Goal: Task Accomplishment & Management: Complete application form

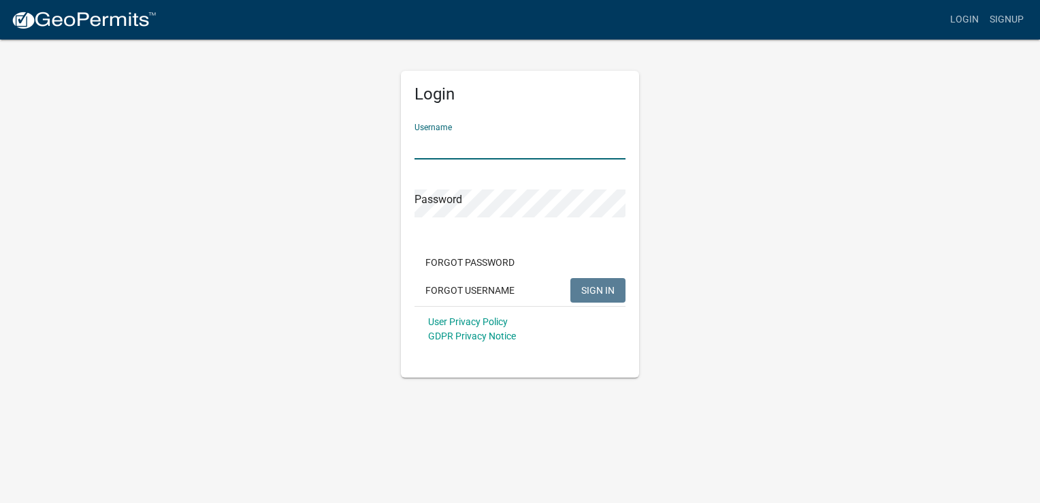
click at [473, 148] on input "Username" at bounding box center [520, 145] width 211 height 28
click at [595, 289] on span "SIGN IN" at bounding box center [597, 289] width 33 height 11
click at [607, 285] on span "SIGN IN" at bounding box center [597, 289] width 33 height 11
click at [439, 146] on input "dianakirvin" at bounding box center [520, 145] width 211 height 28
type input "dianaskirvin"
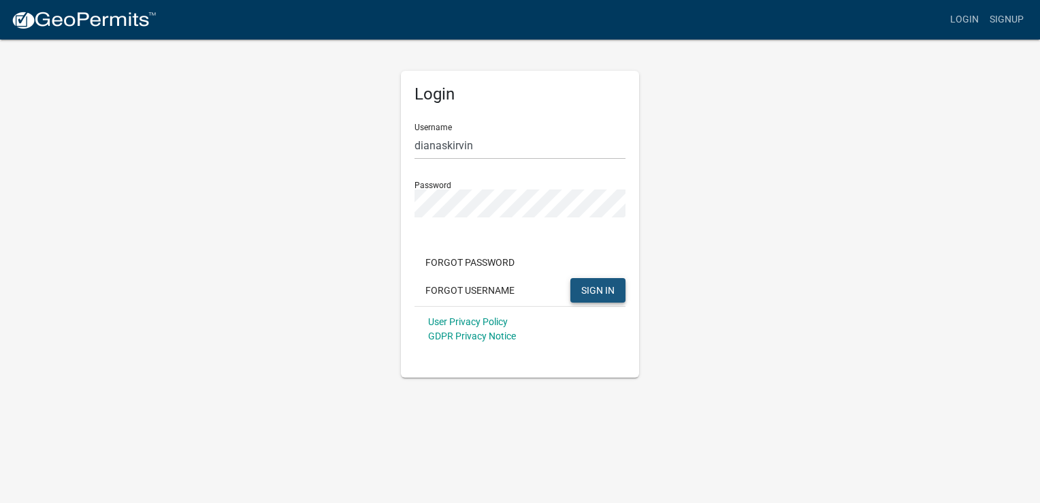
click at [599, 285] on span "SIGN IN" at bounding box center [597, 289] width 33 height 11
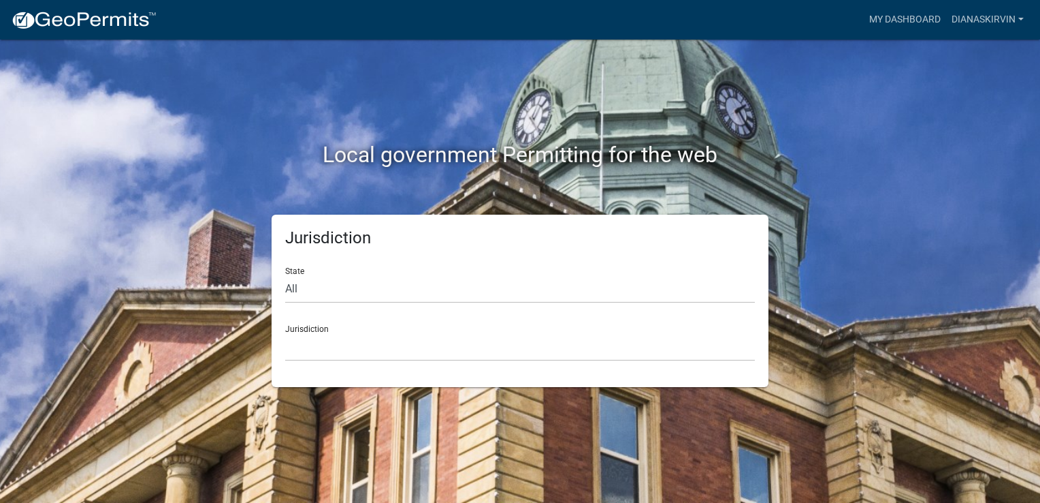
click at [310, 328] on div "Jurisdiction [GEOGRAPHIC_DATA], [US_STATE] [GEOGRAPHIC_DATA], [US_STATE][PERSON…" at bounding box center [520, 337] width 470 height 47
click at [310, 328] on div "Jurisdiction Custer County, Colorado Carroll County, Georgia Cook County, Georg…" at bounding box center [520, 337] width 470 height 47
click at [310, 330] on div "Jurisdiction Custer County, Colorado Carroll County, Georgia Cook County, Georg…" at bounding box center [520, 337] width 470 height 47
click at [417, 361] on div "Jurisdiction State All Colorado Georgia Indiana Iowa Kansas Minnesota Ohio Sout…" at bounding box center [520, 300] width 497 height 172
click at [308, 347] on select "Custer County, Colorado Carroll County, Georgia Cook County, Georgia Crawford C…" at bounding box center [520, 347] width 470 height 28
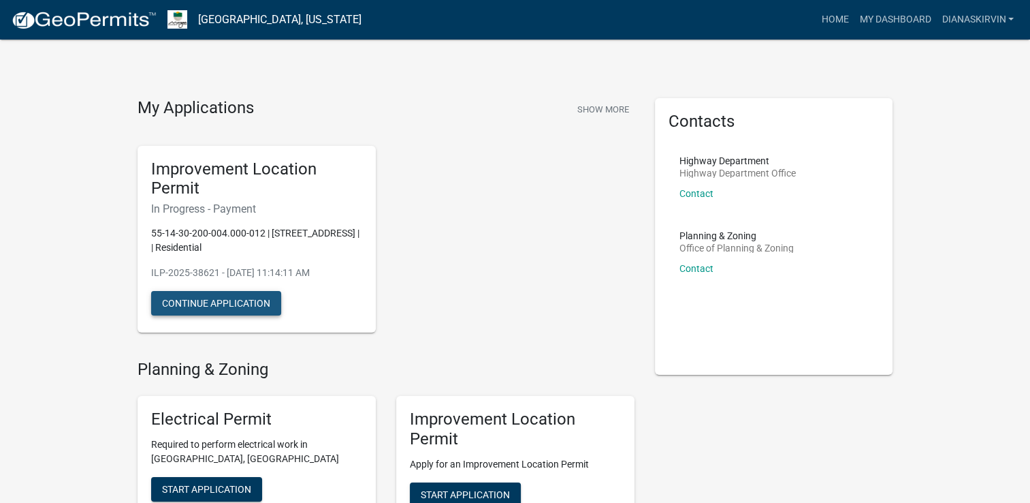
click at [227, 301] on button "Continue Application" at bounding box center [216, 303] width 130 height 25
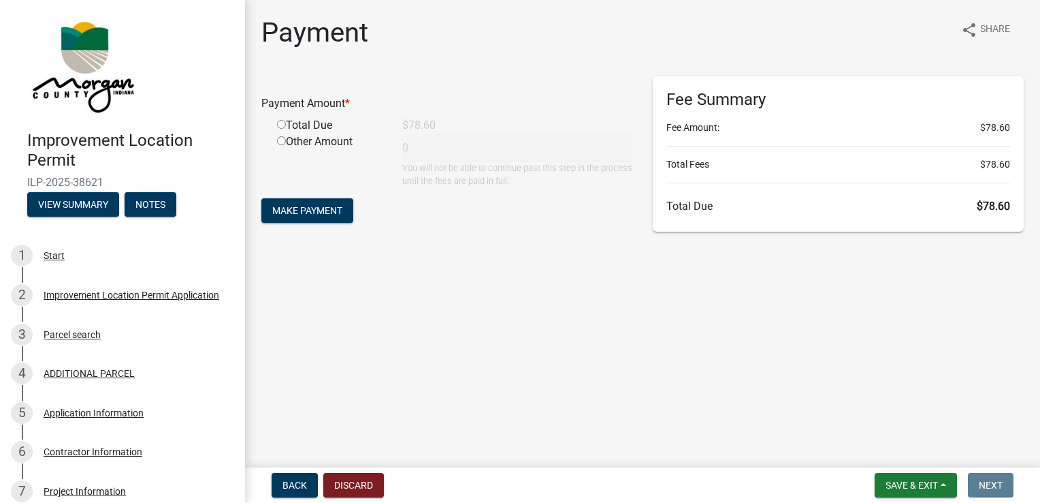
click at [280, 125] on input "radio" at bounding box center [281, 124] width 9 height 9
radio input "true"
type input "78.6"
click at [285, 208] on span "Make Payment" at bounding box center [307, 210] width 70 height 11
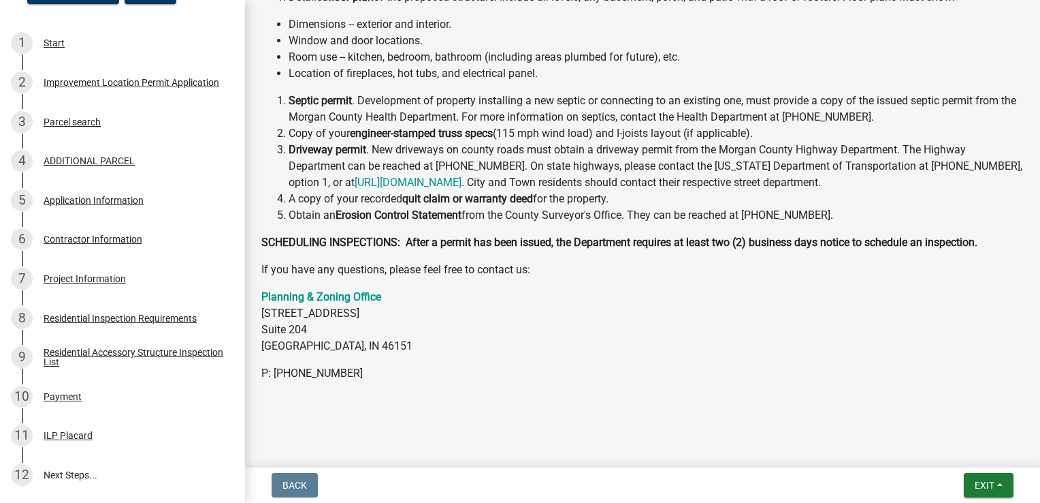
scroll to position [167, 0]
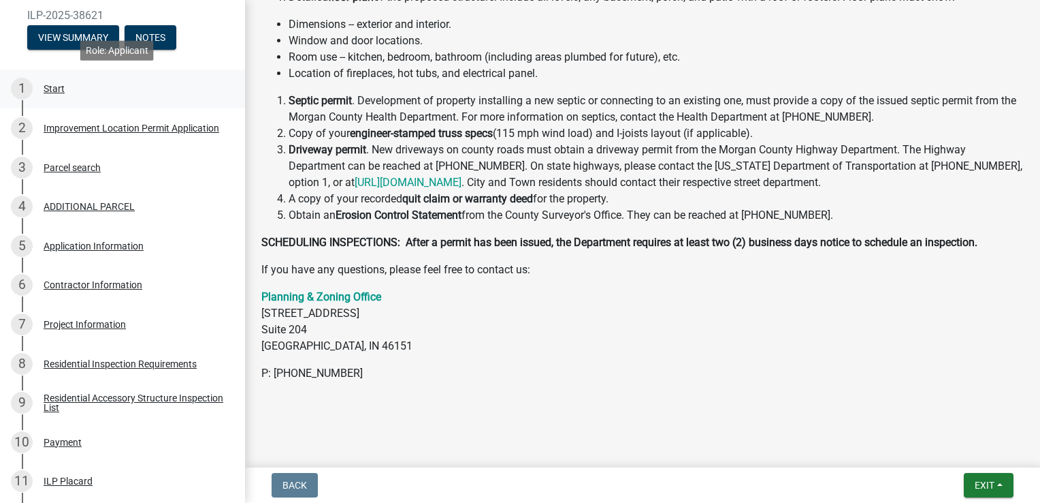
click at [51, 88] on div "Start" at bounding box center [54, 89] width 21 height 10
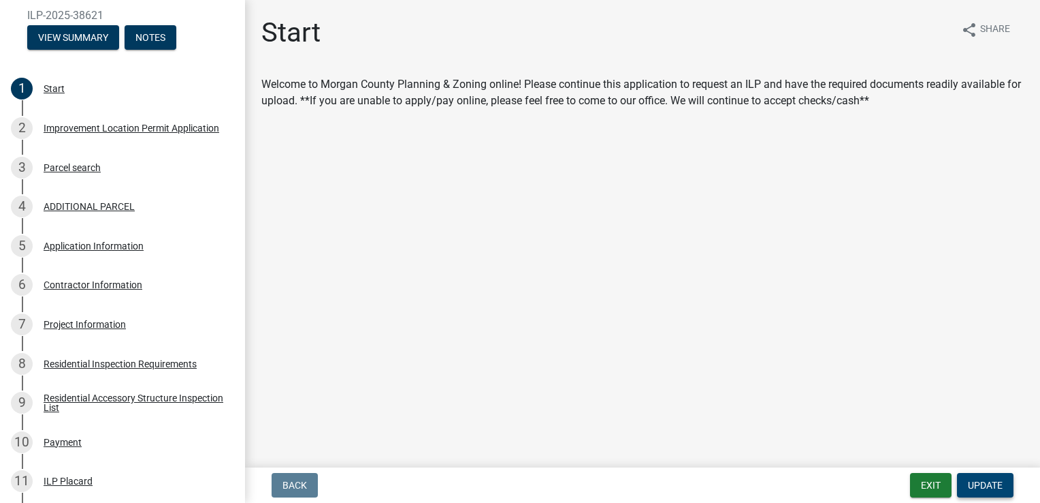
click at [989, 479] on span "Update" at bounding box center [985, 484] width 35 height 11
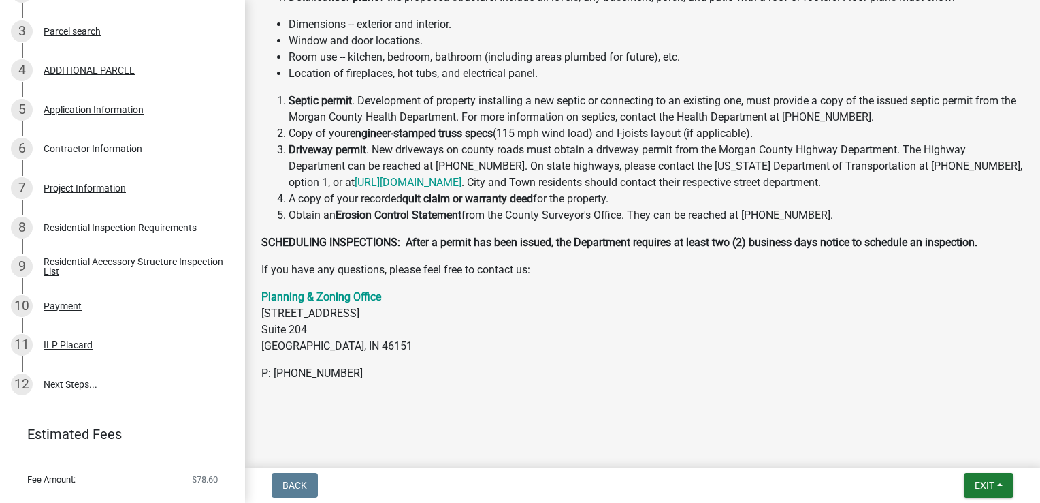
scroll to position [330, 0]
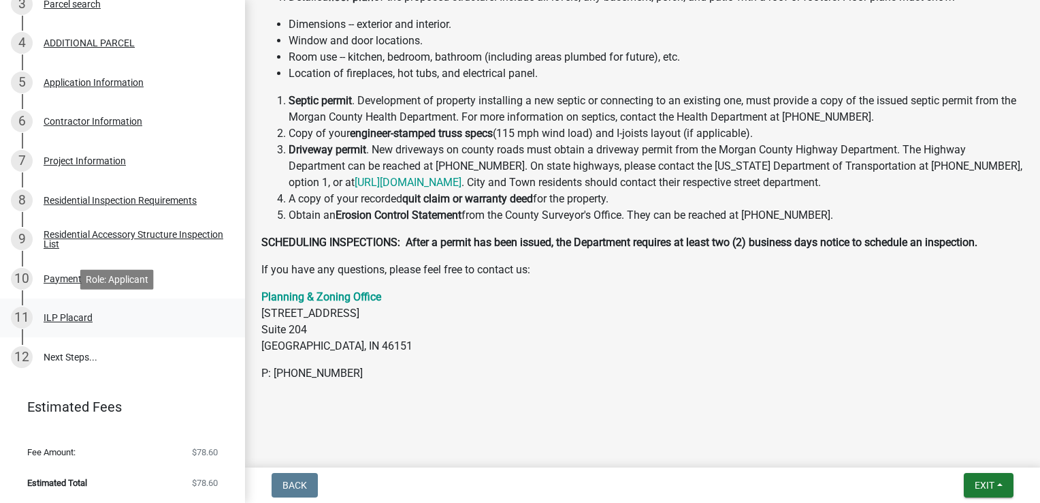
click at [70, 315] on div "ILP Placard" at bounding box center [68, 318] width 49 height 10
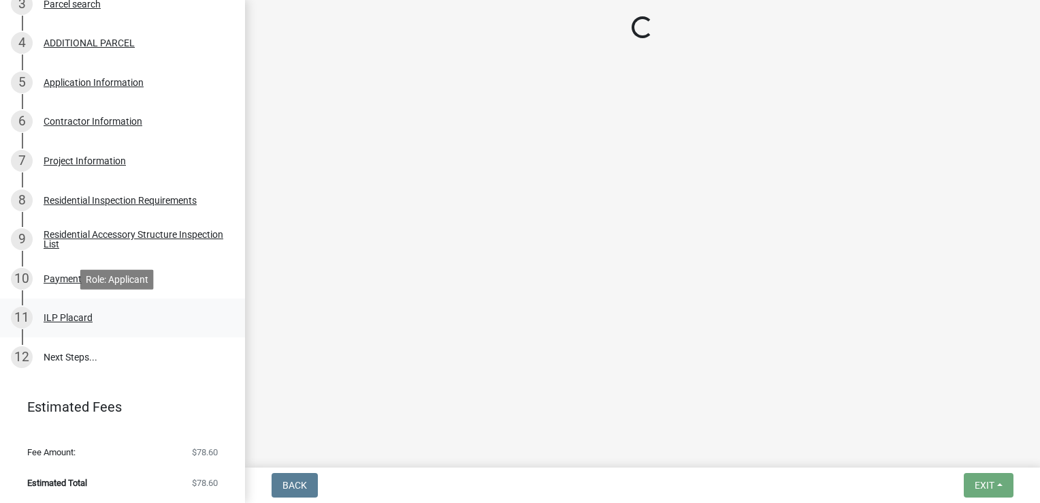
scroll to position [0, 0]
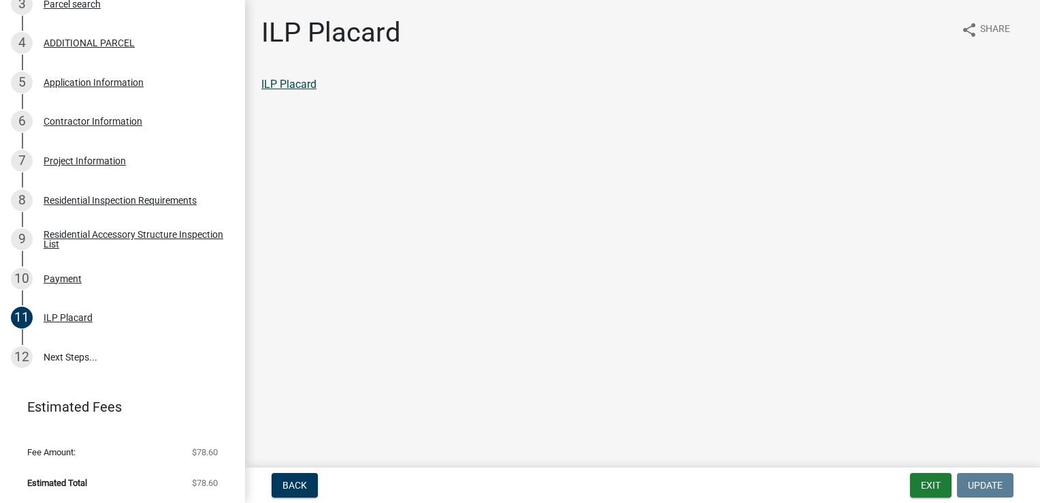
click at [290, 84] on link "ILP Placard" at bounding box center [288, 84] width 55 height 13
click at [926, 479] on button "Exit" at bounding box center [931, 485] width 42 height 25
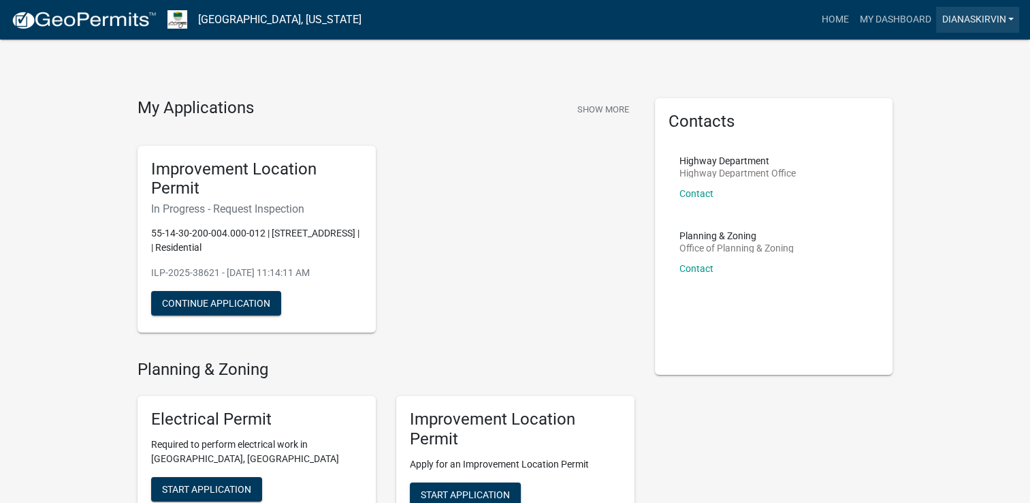
click at [1008, 16] on link "dianaskirvin" at bounding box center [977, 20] width 83 height 26
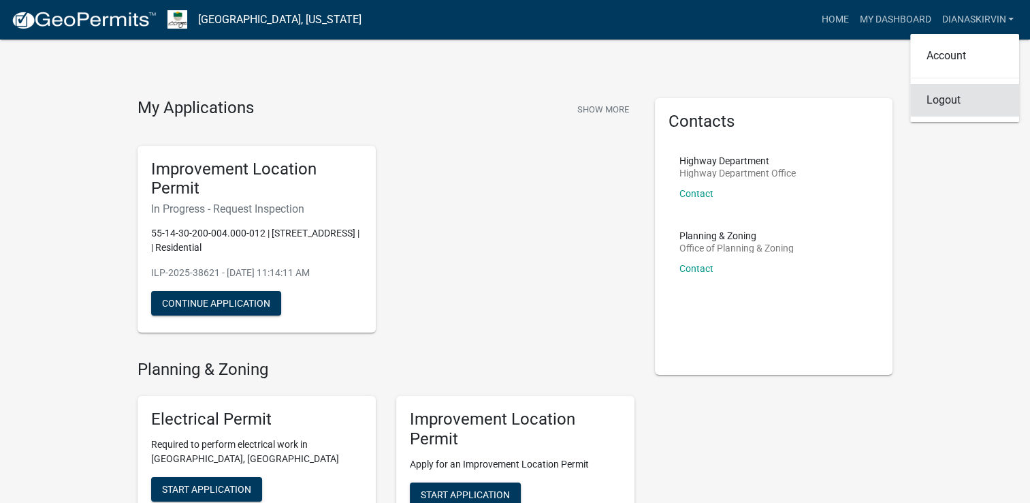
click at [951, 99] on link "Logout" at bounding box center [964, 100] width 109 height 33
